Goal: Find specific page/section: Find specific page/section

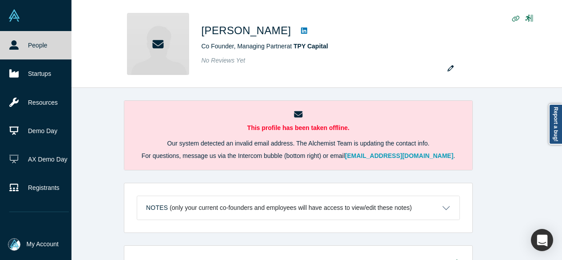
click at [11, 44] on icon at bounding box center [13, 44] width 9 height 9
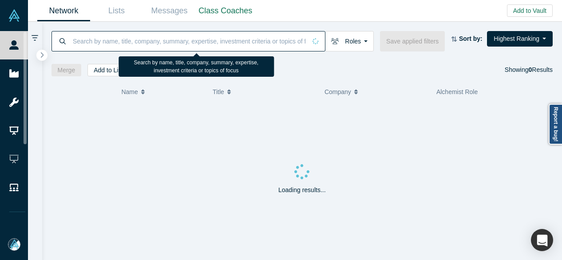
drag, startPoint x: 97, startPoint y: 41, endPoint x: 102, endPoint y: 47, distance: 7.9
click at [98, 41] on input at bounding box center [189, 41] width 234 height 21
paste input "[PERSON_NAME]"
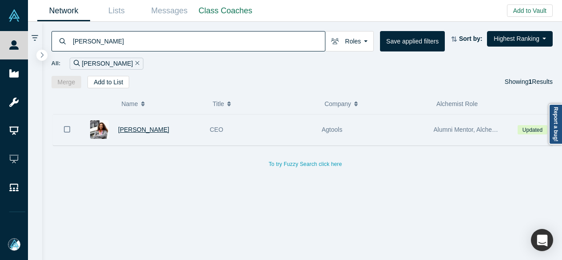
type input "[PERSON_NAME]"
click at [143, 128] on span "[PERSON_NAME]" at bounding box center [143, 129] width 51 height 7
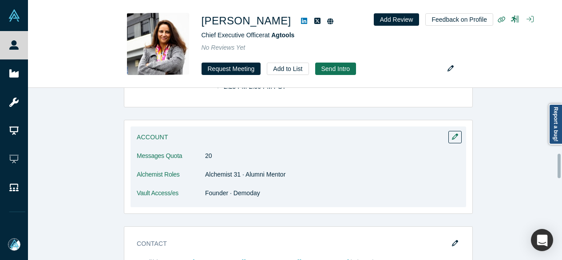
scroll to position [501, 0]
